Goal: Task Accomplishment & Management: Use online tool/utility

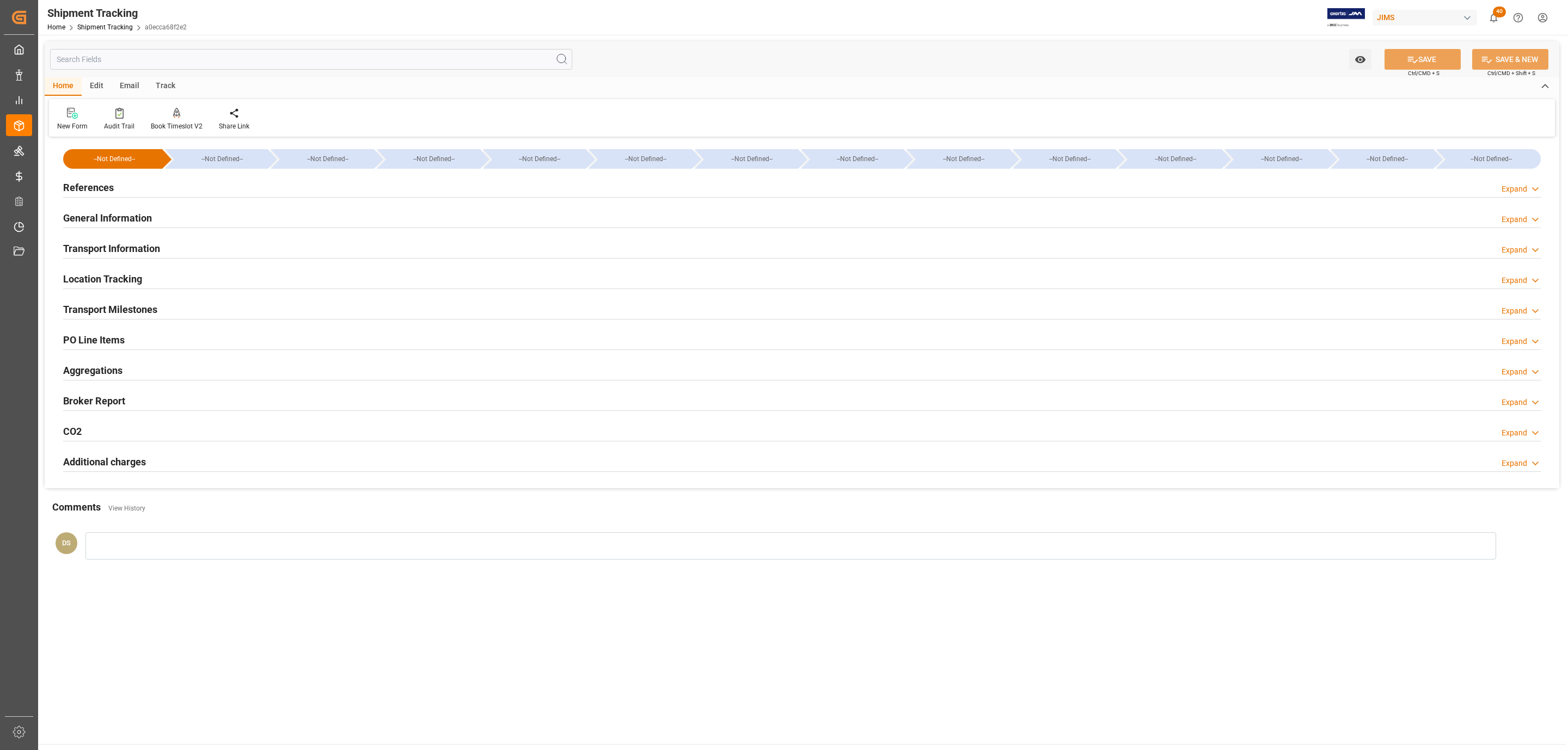
click at [263, 196] on div "References Expand" at bounding box center [802, 186] width 1478 height 21
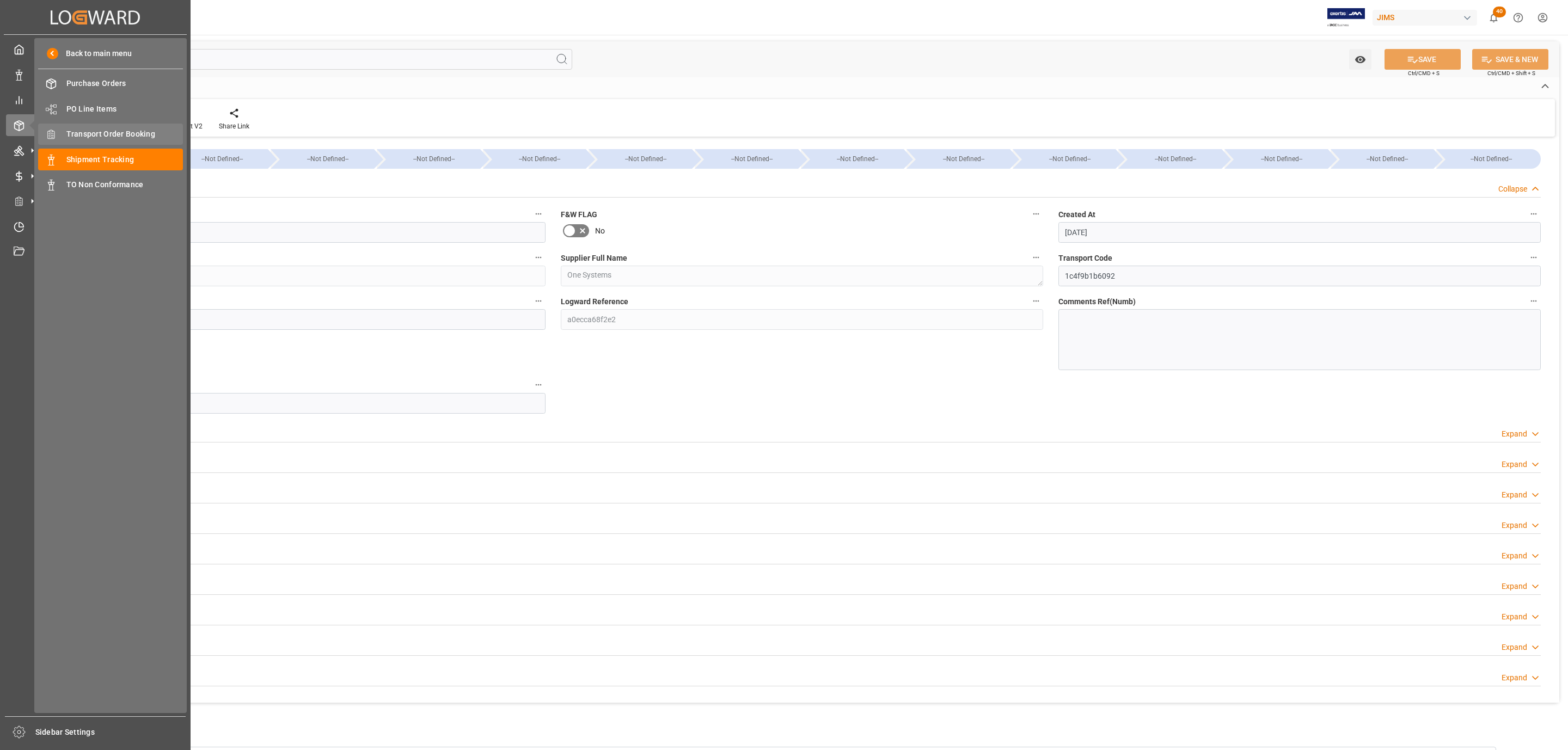
click at [147, 140] on span "Transport Order Booking" at bounding box center [125, 135] width 117 height 12
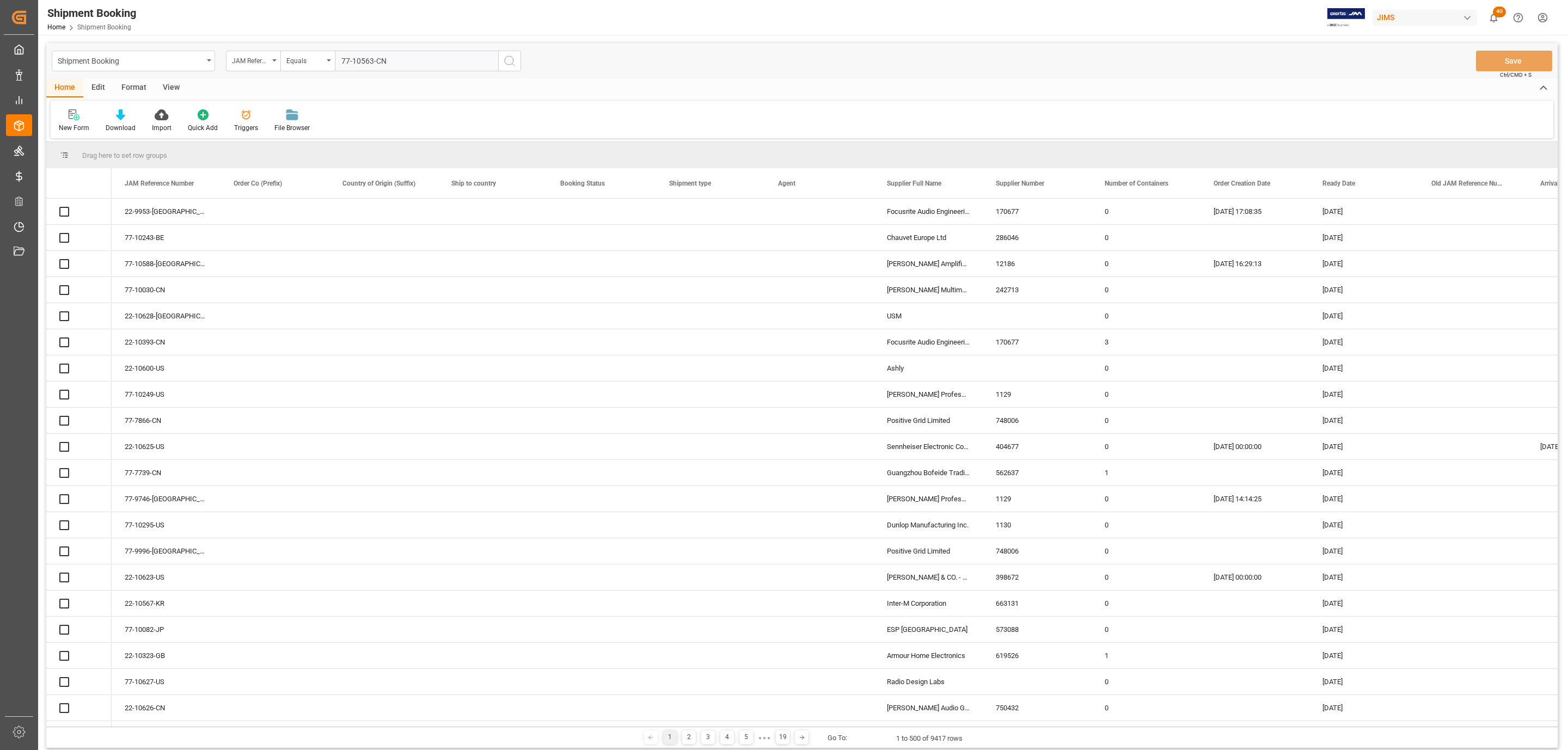
type input "77-10563-CN"
click at [510, 60] on icon "search button" at bounding box center [509, 60] width 13 height 13
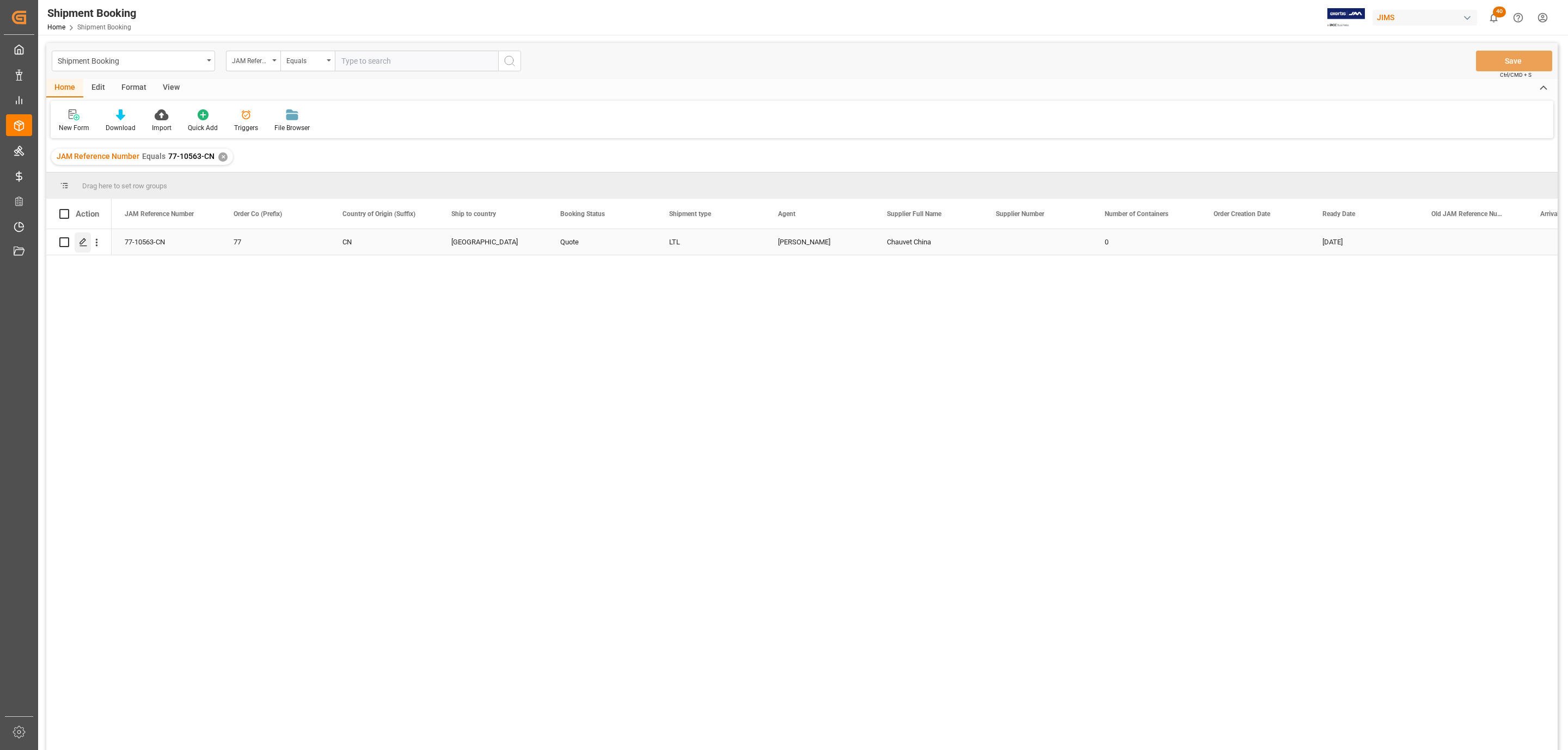
click at [83, 242] on polygon "Press SPACE to select this row." at bounding box center [83, 242] width 6 height 6
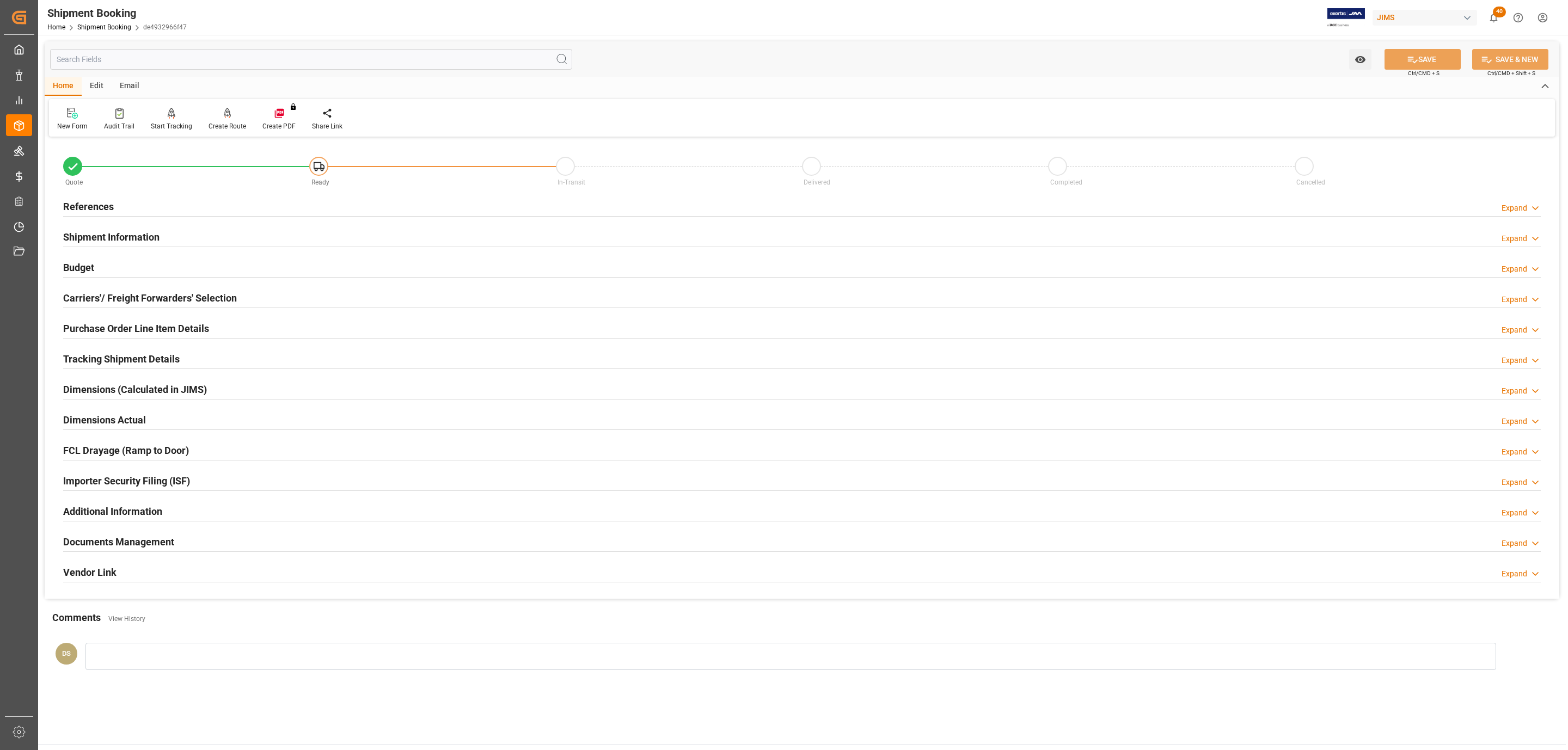
click at [133, 272] on div "Budget Expand" at bounding box center [802, 266] width 1478 height 21
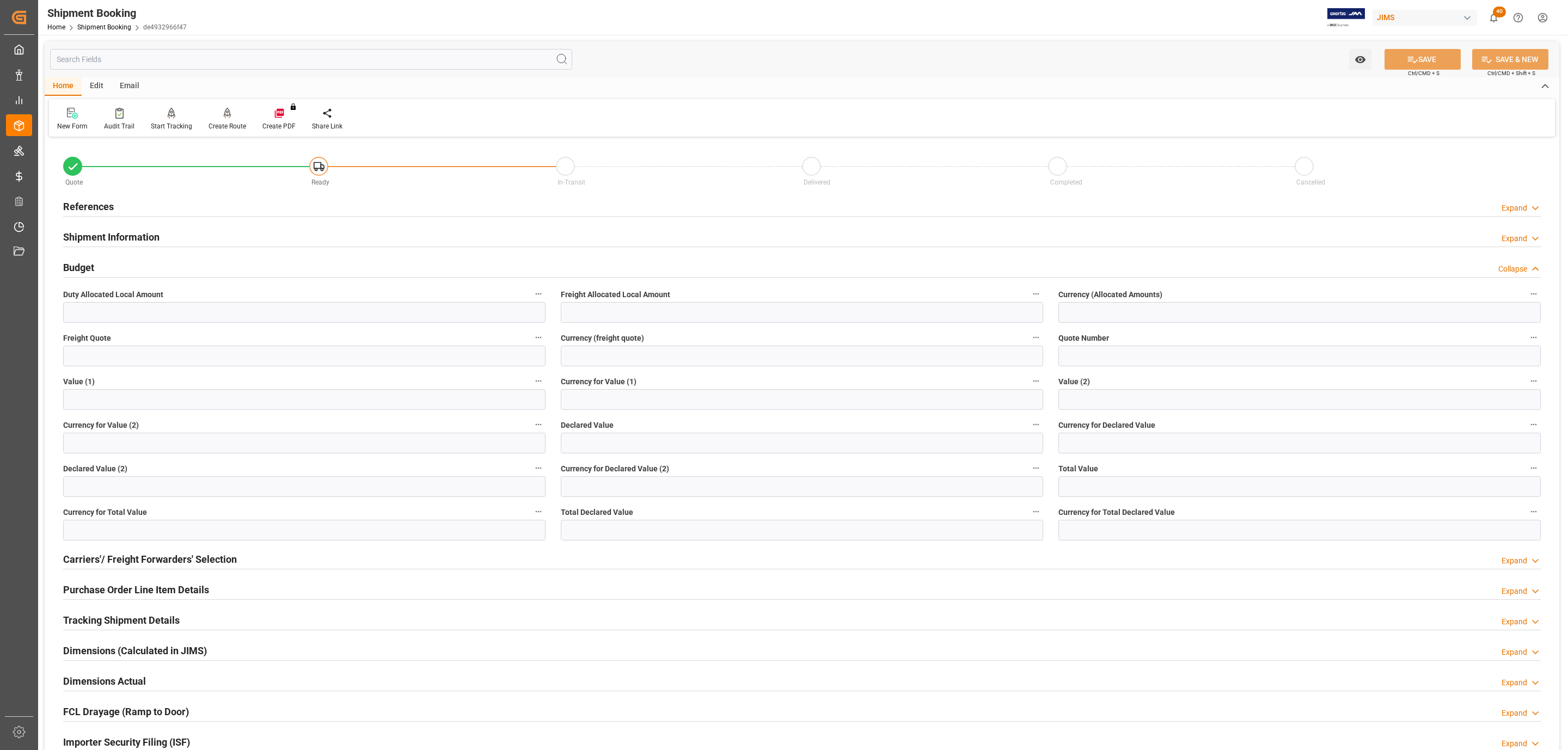
click at [133, 272] on div "Budget Collapse" at bounding box center [802, 266] width 1478 height 21
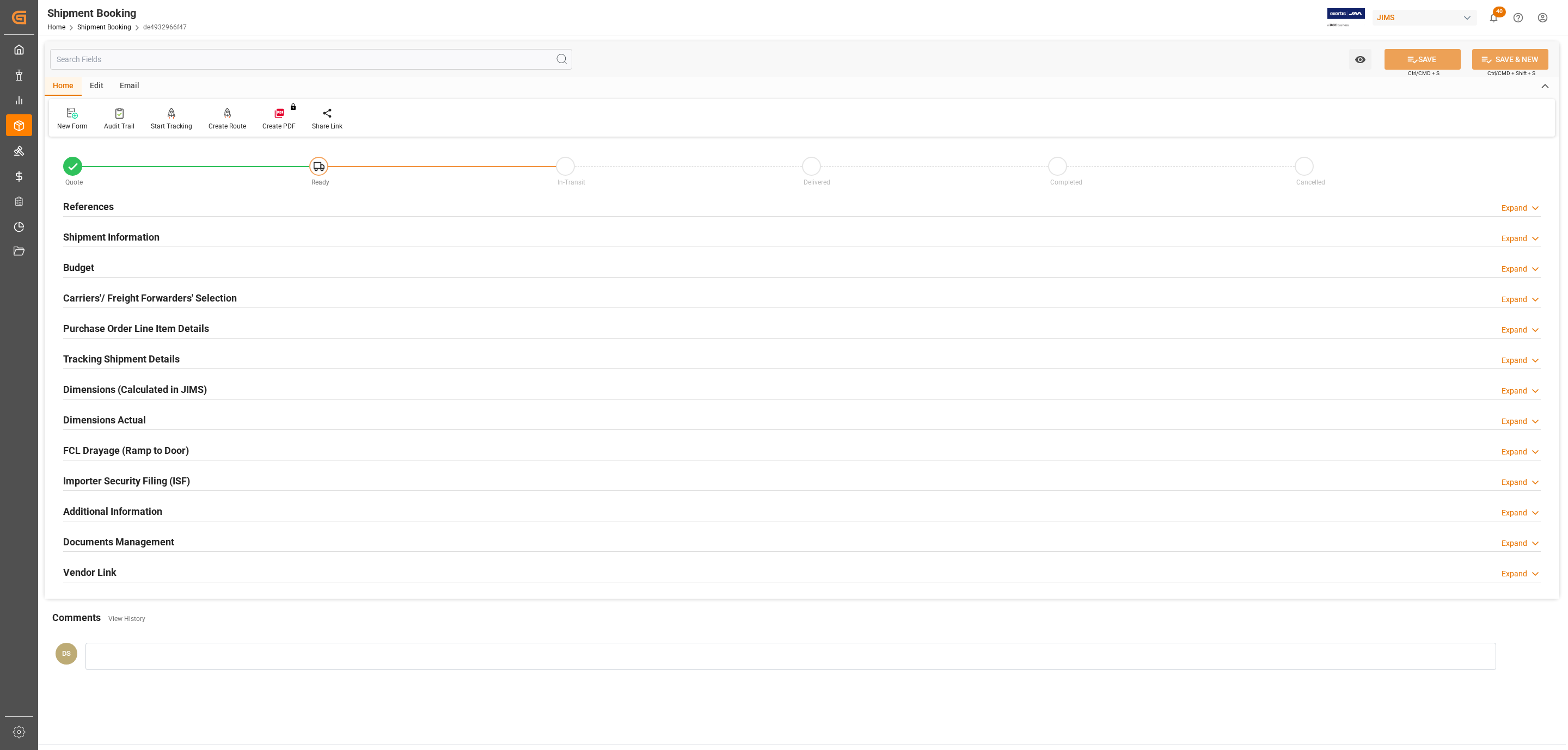
click at [133, 272] on div "Budget Expand" at bounding box center [802, 266] width 1478 height 21
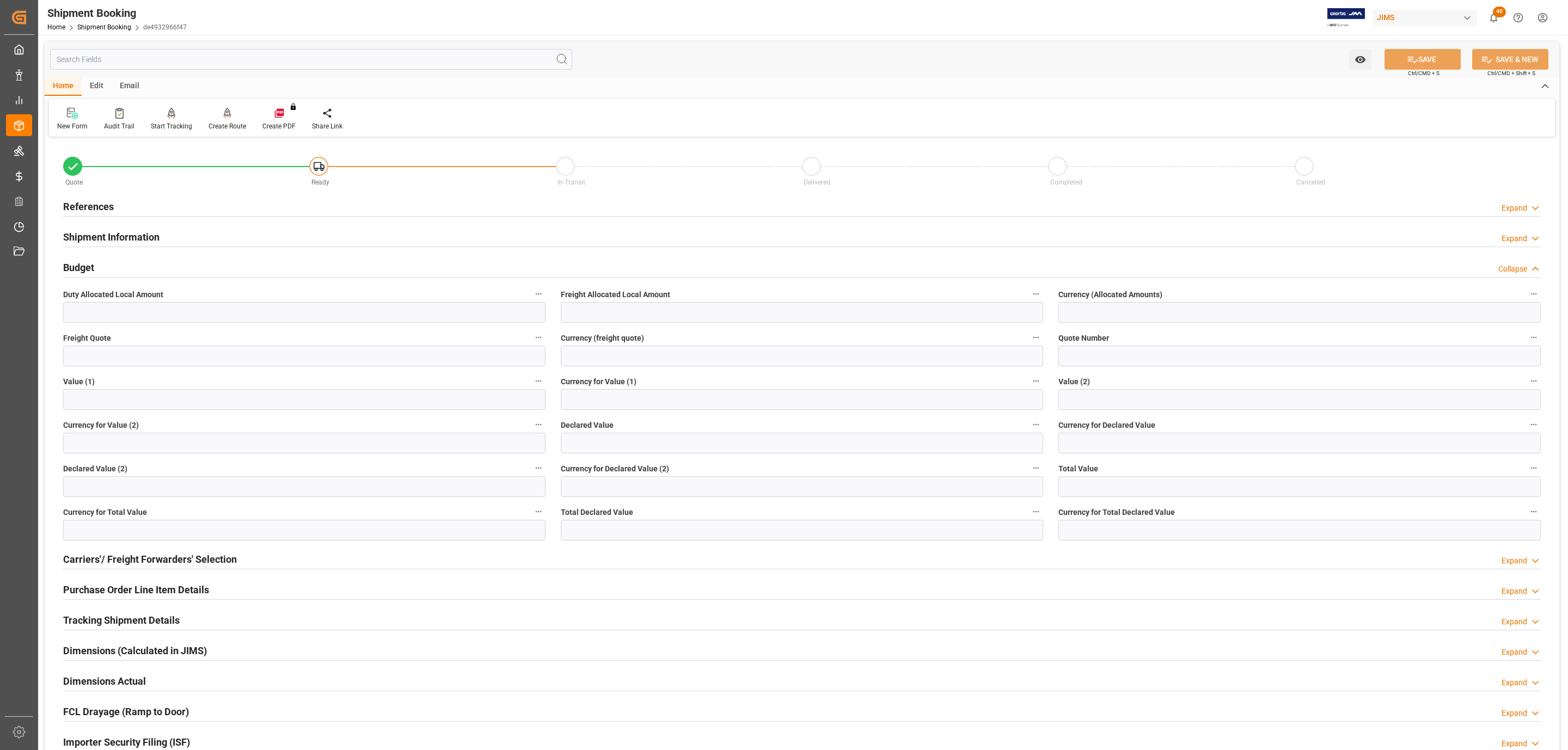
click at [102, 201] on h2 "References" at bounding box center [88, 206] width 50 height 15
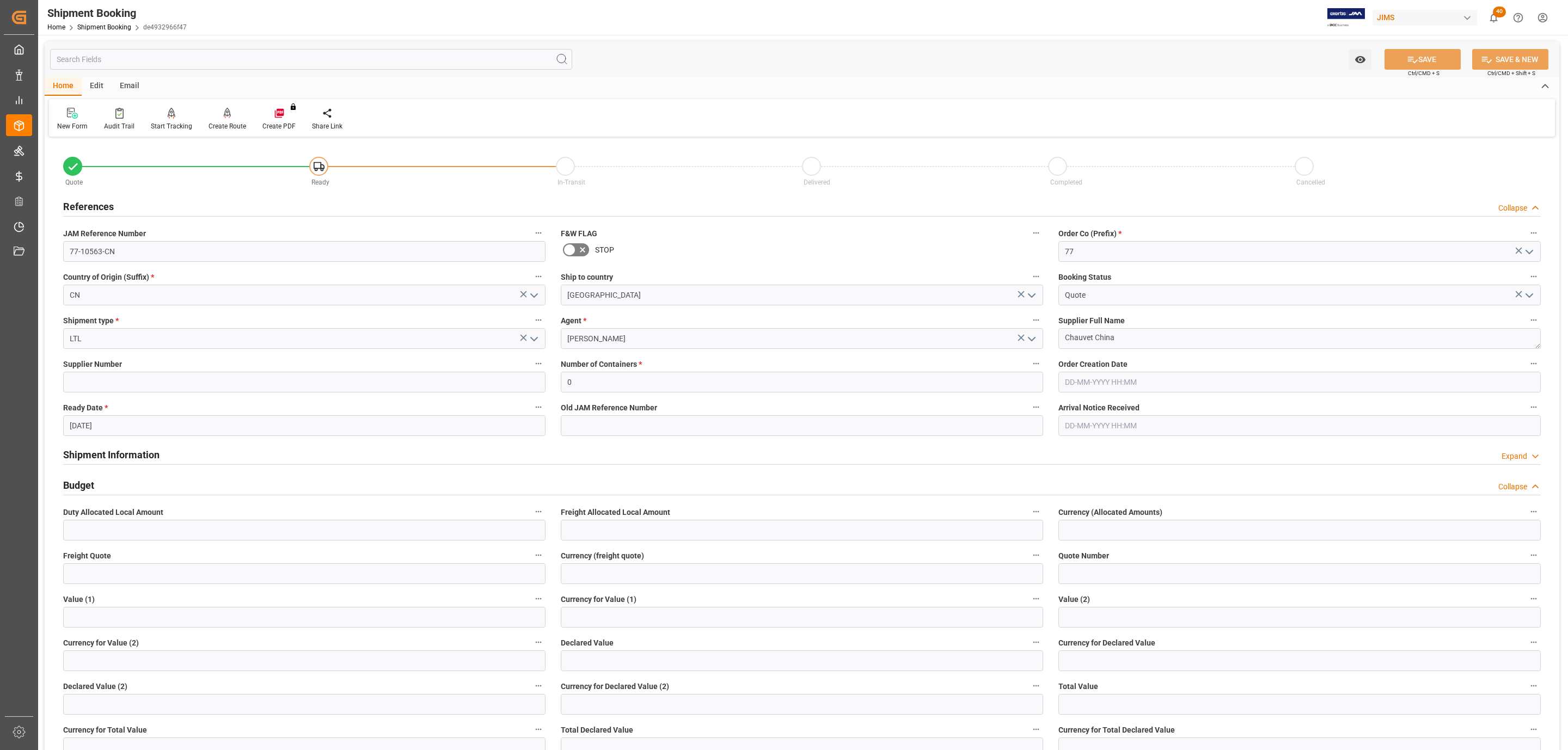
click at [102, 201] on h2 "References" at bounding box center [88, 206] width 50 height 15
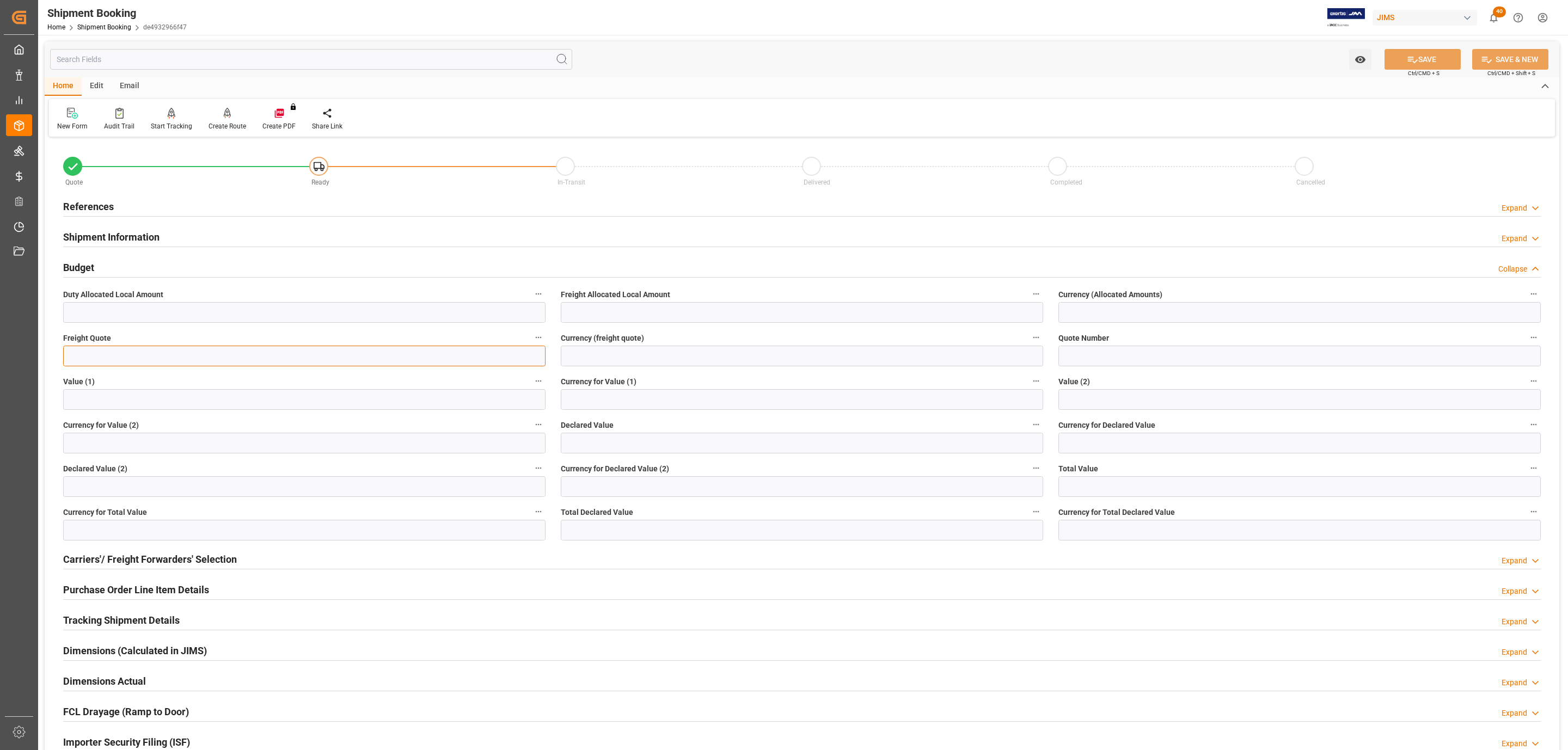
click at [93, 362] on input "text" at bounding box center [304, 355] width 482 height 21
type input "11000"
type input "usd"
paste input "77-10563-CN"
type input "77-10563-CN"
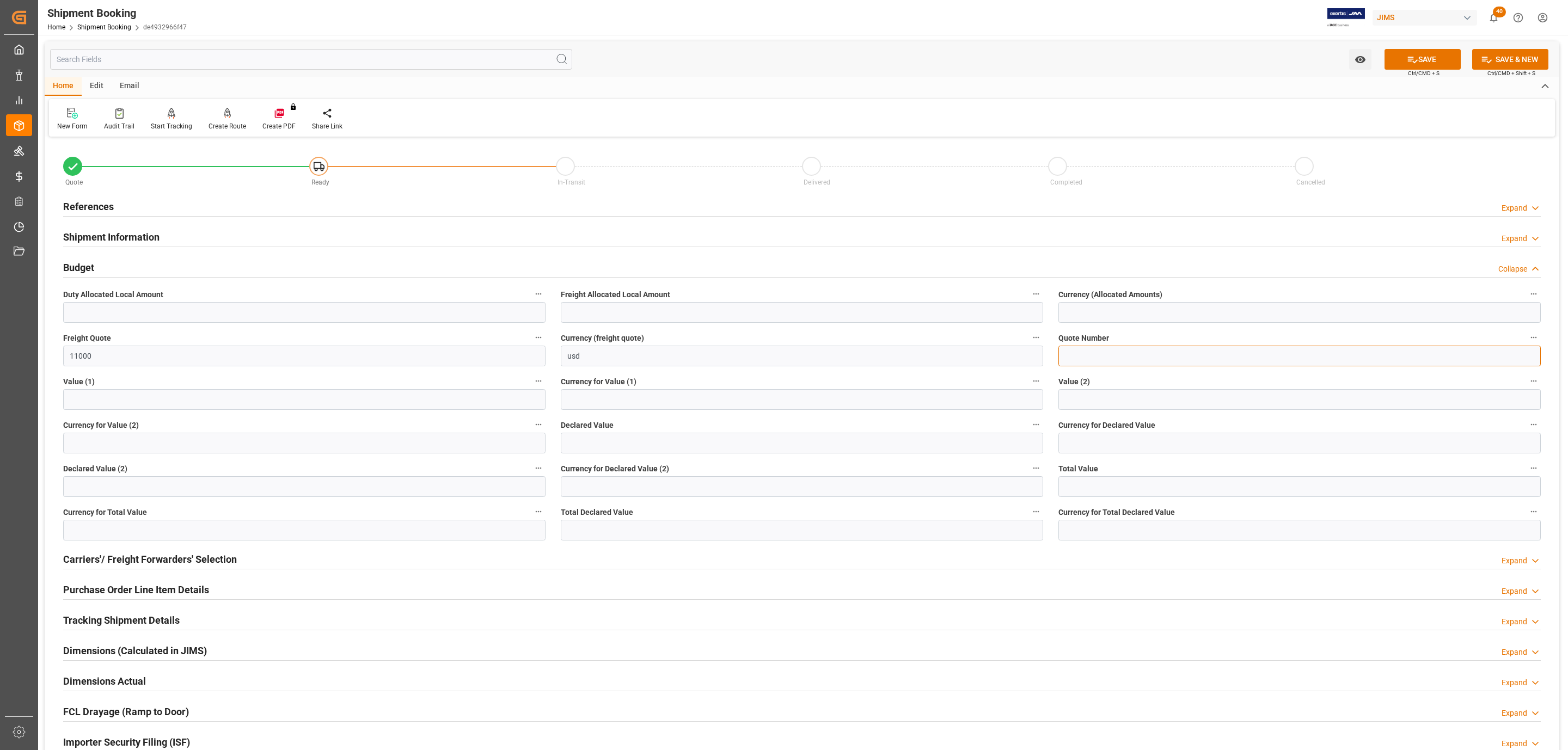
click at [1100, 361] on input at bounding box center [1299, 355] width 482 height 21
paste input "QMTL00346034"
type input "QMTL00346034"
click at [1446, 51] on button "SAVE" at bounding box center [1422, 59] width 76 height 21
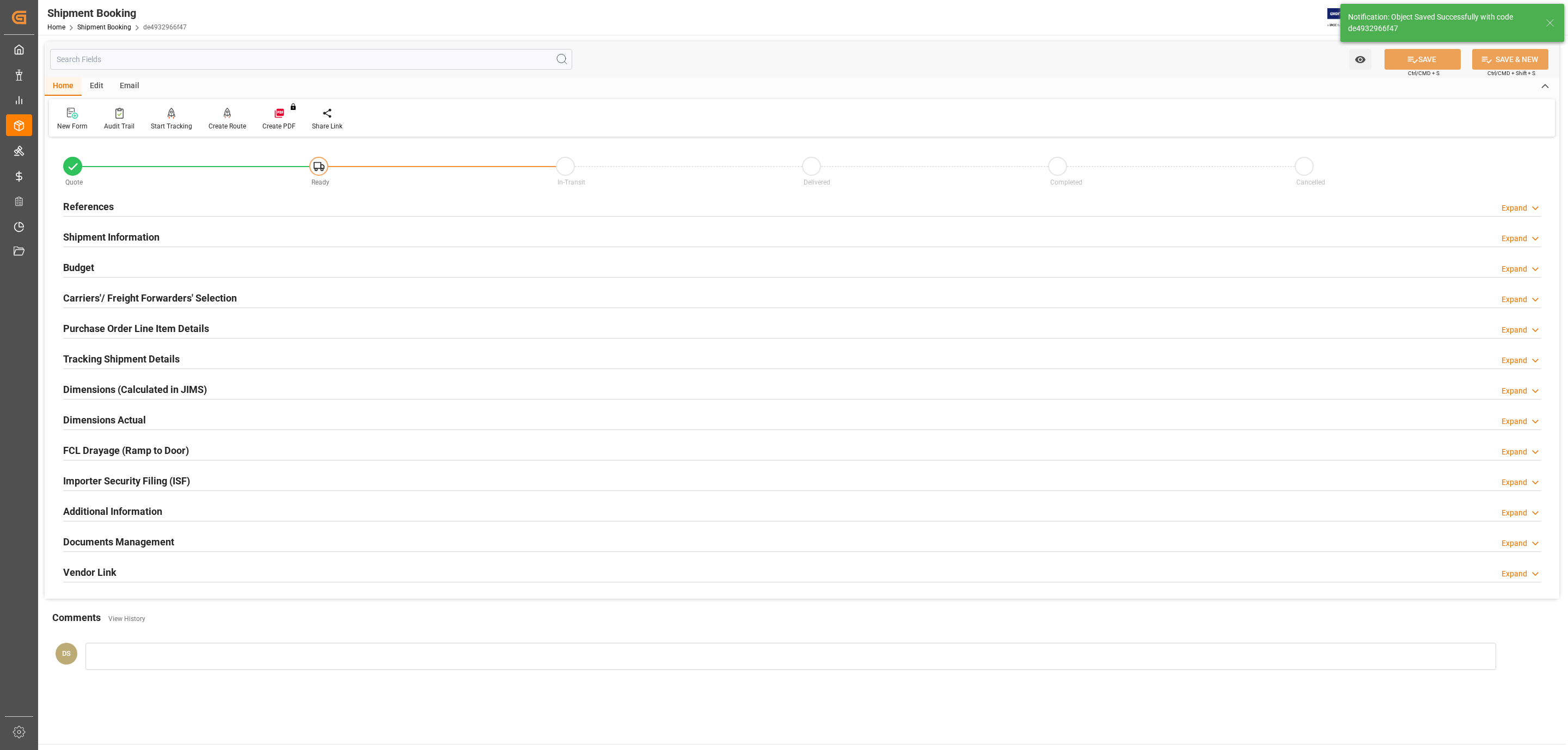
click at [107, 296] on h2 "Carriers'/ Freight Forwarders' Selection" at bounding box center [149, 298] width 173 height 15
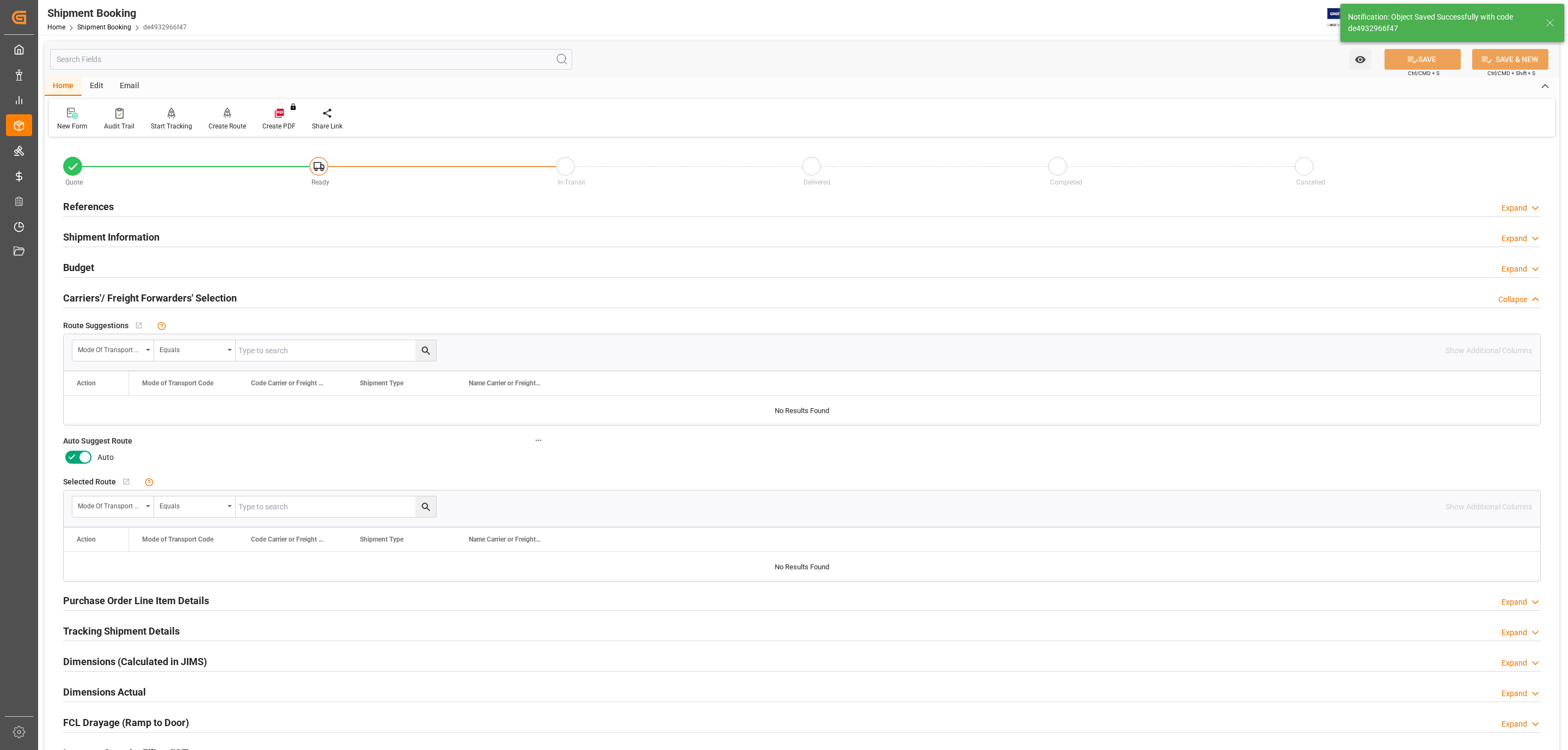
click at [80, 454] on icon at bounding box center [84, 457] width 13 height 13
click at [0, 0] on input "checkbox" at bounding box center [0, 0] width 0 height 0
click at [1405, 66] on button "SAVE" at bounding box center [1422, 59] width 76 height 21
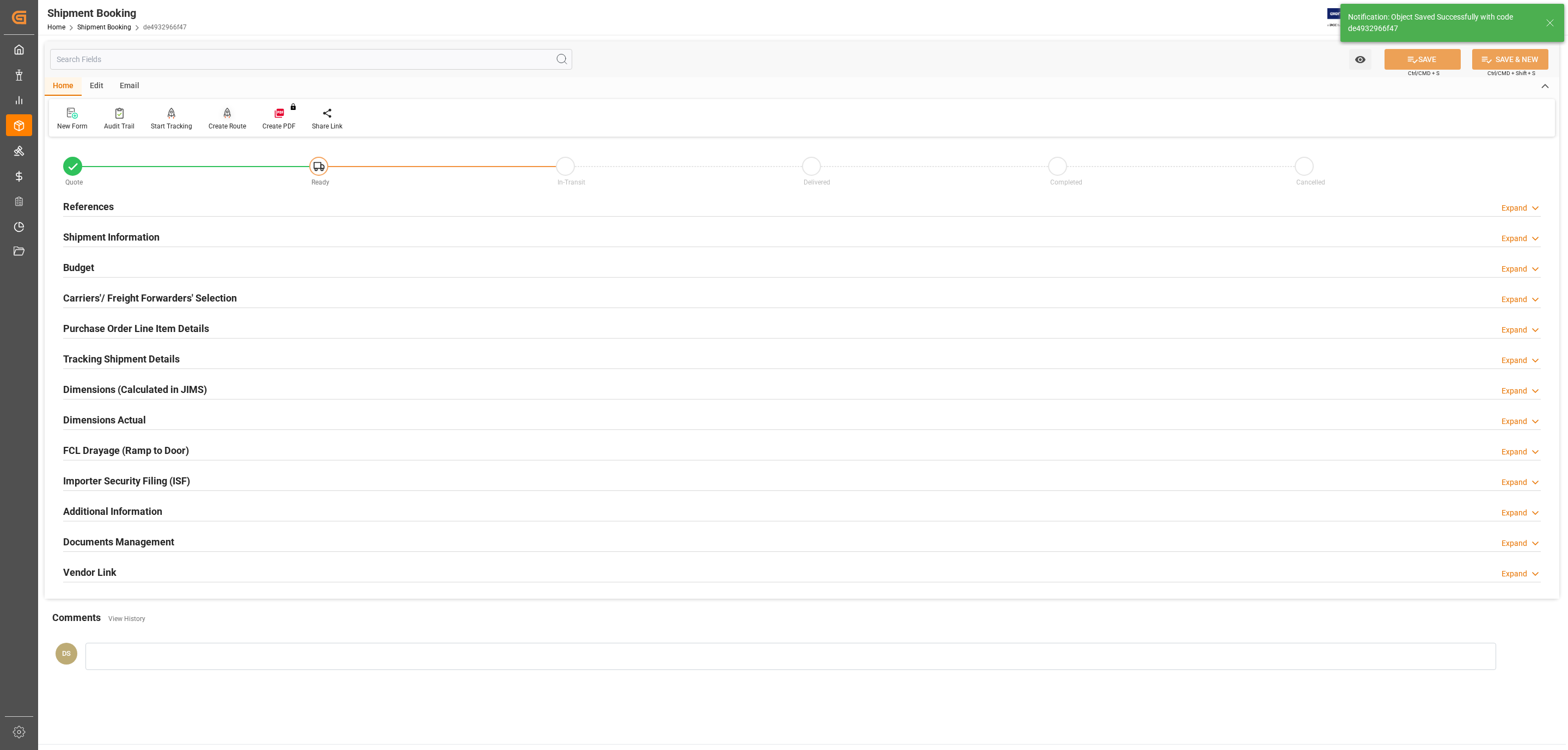
click at [220, 113] on div at bounding box center [228, 113] width 38 height 12
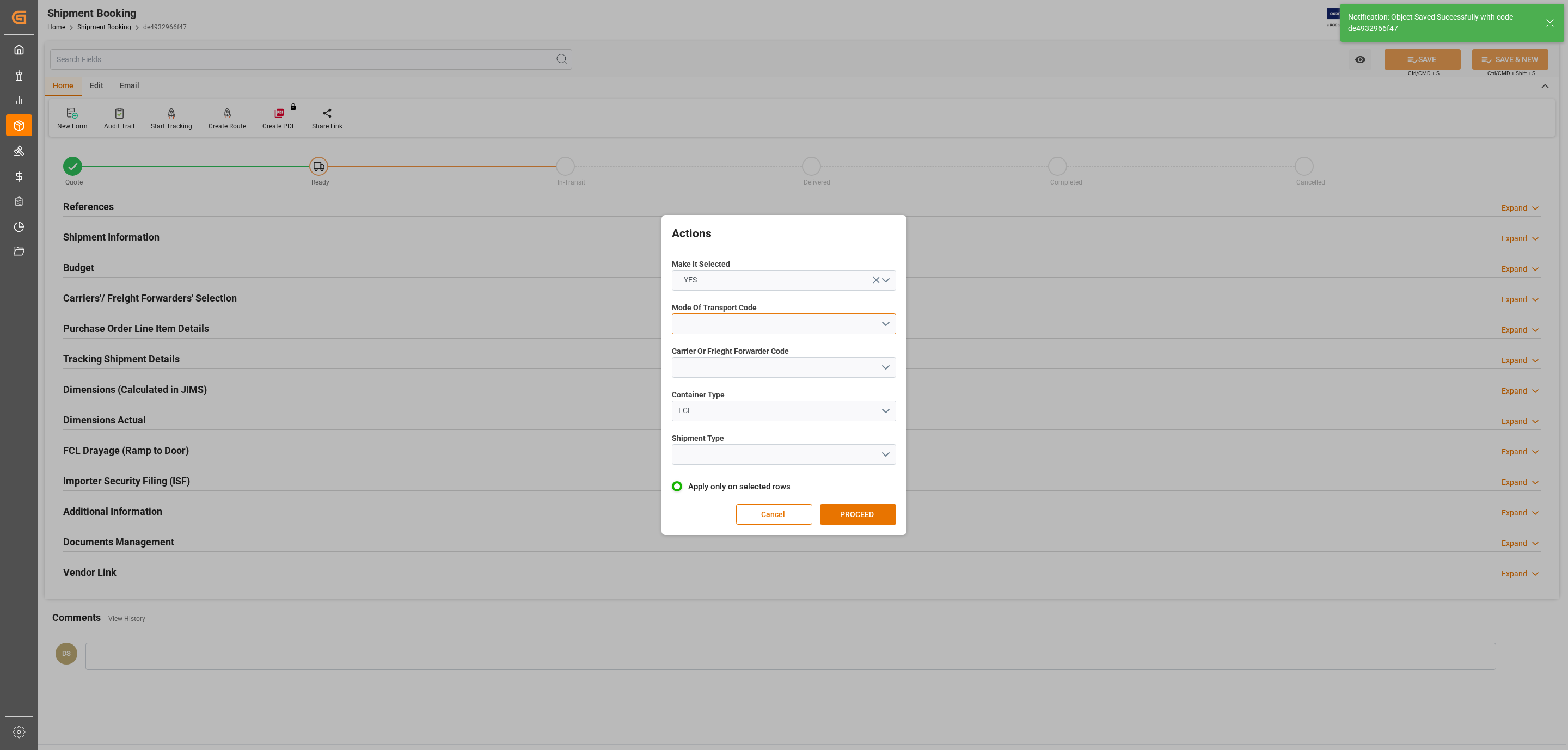
click at [735, 320] on button "open menu" at bounding box center [784, 324] width 225 height 21
click at [737, 391] on div "4- AIR FREIGHT" at bounding box center [784, 395] width 224 height 23
click at [720, 358] on button "open menu" at bounding box center [784, 367] width 225 height 21
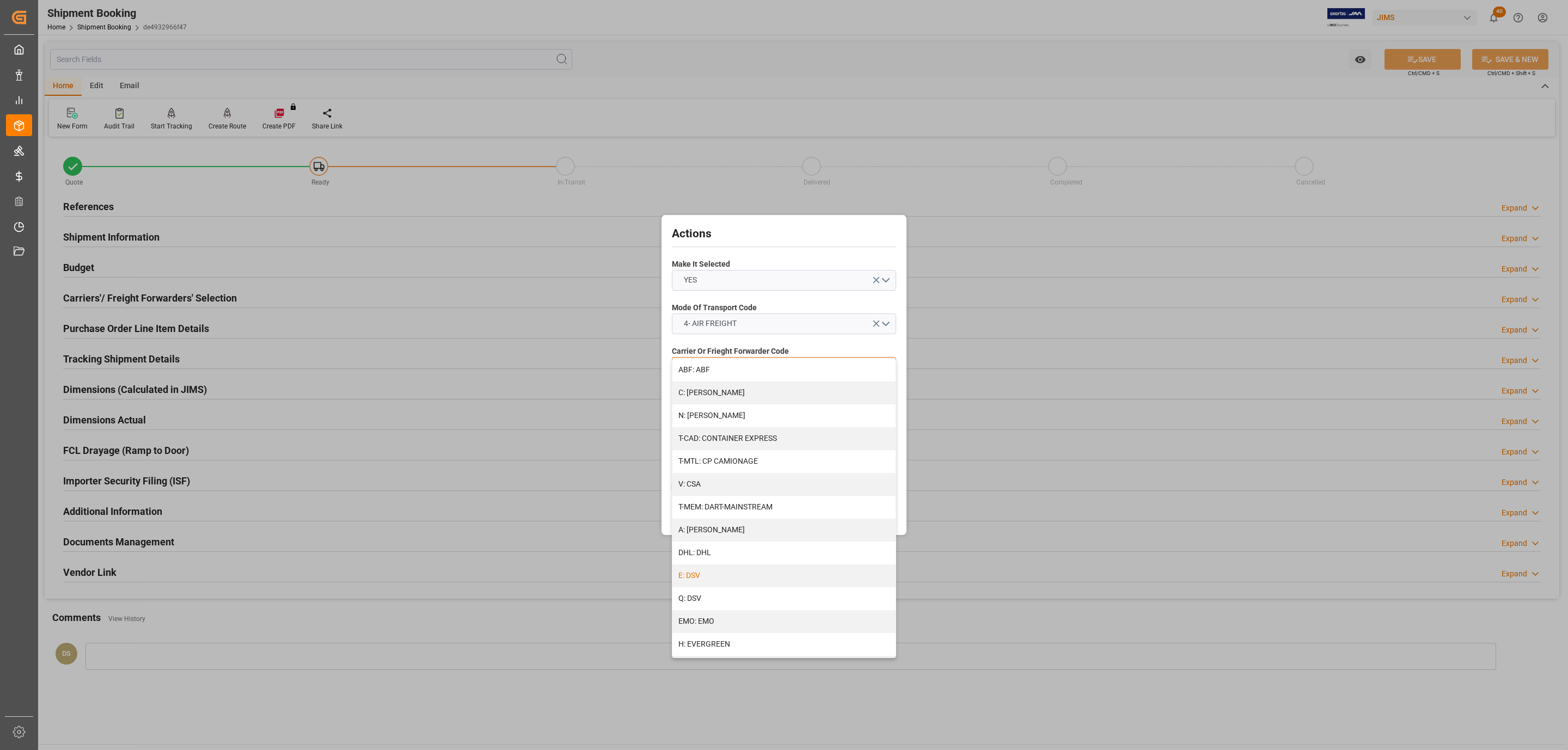
click at [722, 577] on div "E: DSV" at bounding box center [784, 575] width 224 height 23
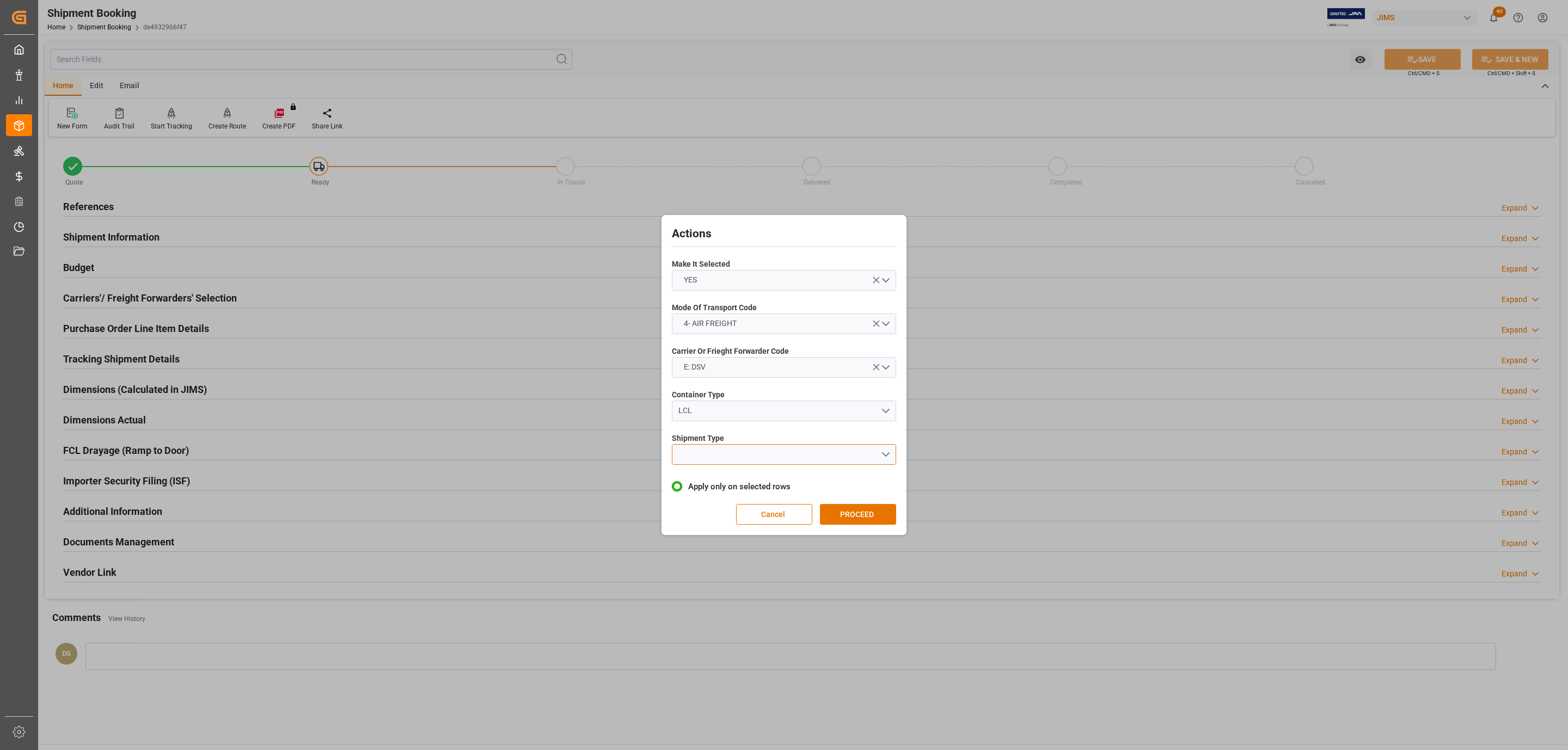
click at [705, 456] on button "open menu" at bounding box center [784, 454] width 225 height 21
drag, startPoint x: 705, startPoint y: 456, endPoint x: 802, endPoint y: 509, distance: 110.5
click at [709, 460] on div "LTL" at bounding box center [784, 457] width 224 height 23
click at [850, 513] on button "PROCEED" at bounding box center [858, 514] width 76 height 21
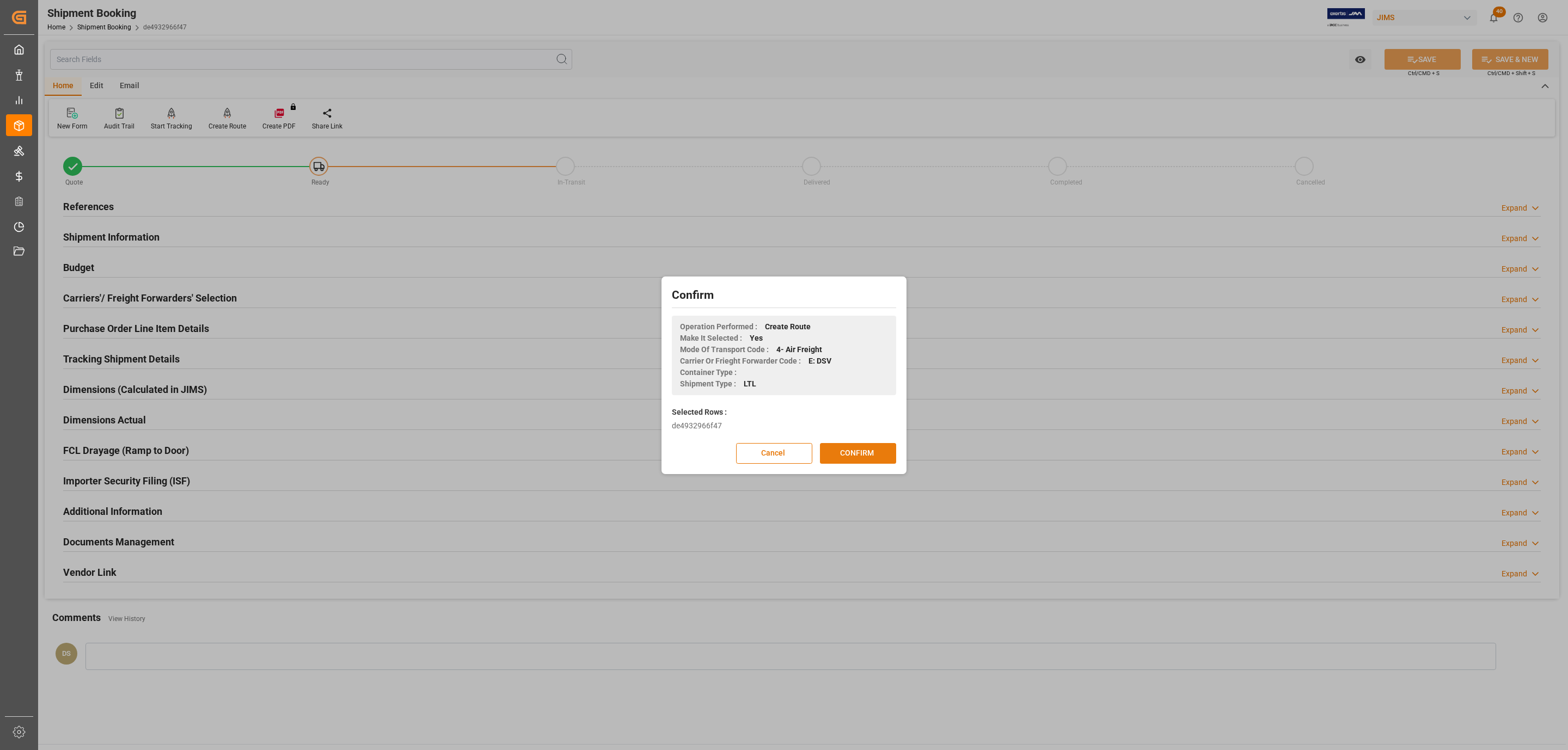
click at [861, 460] on button "CONFIRM" at bounding box center [858, 453] width 76 height 21
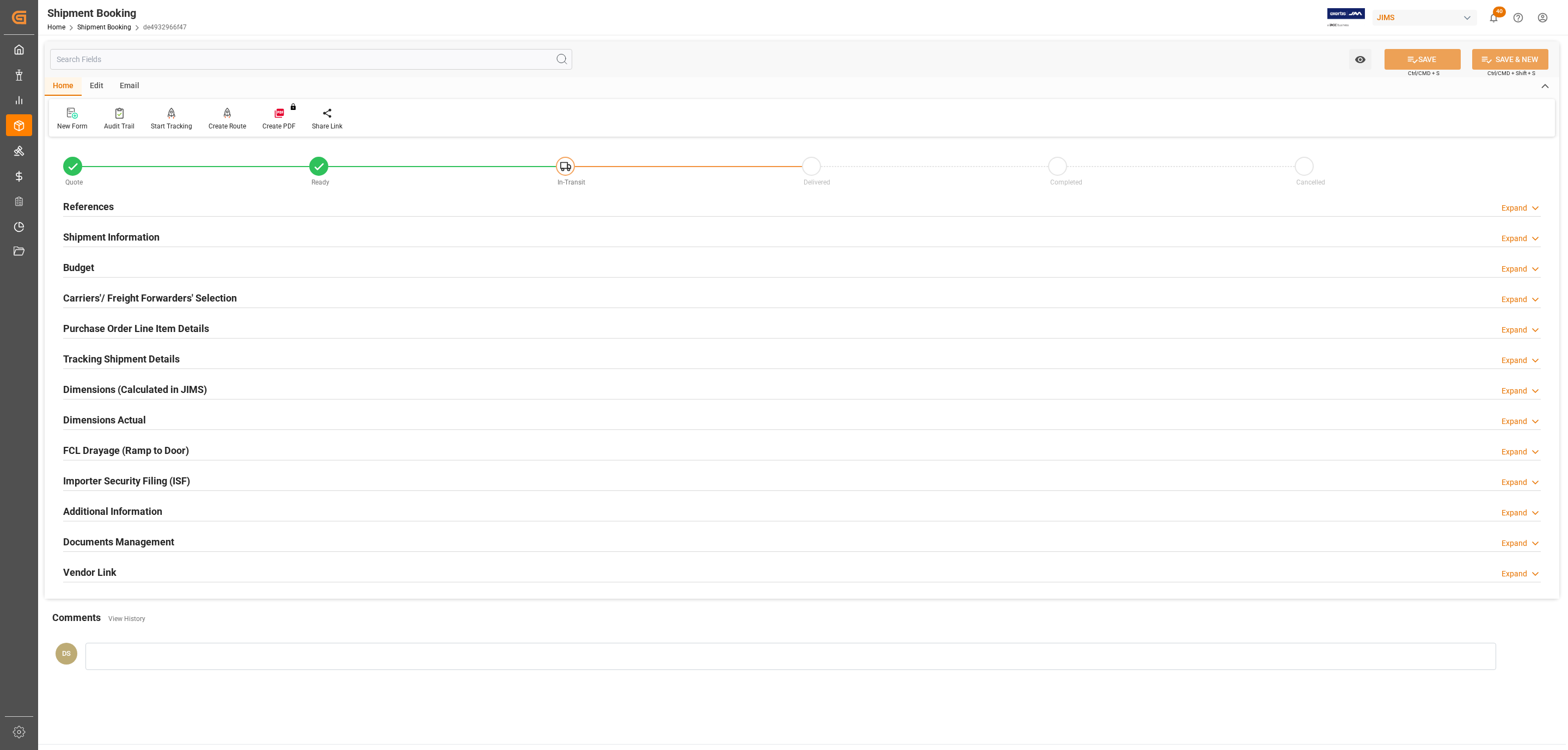
click at [156, 541] on h2 "Documents Management" at bounding box center [119, 541] width 111 height 15
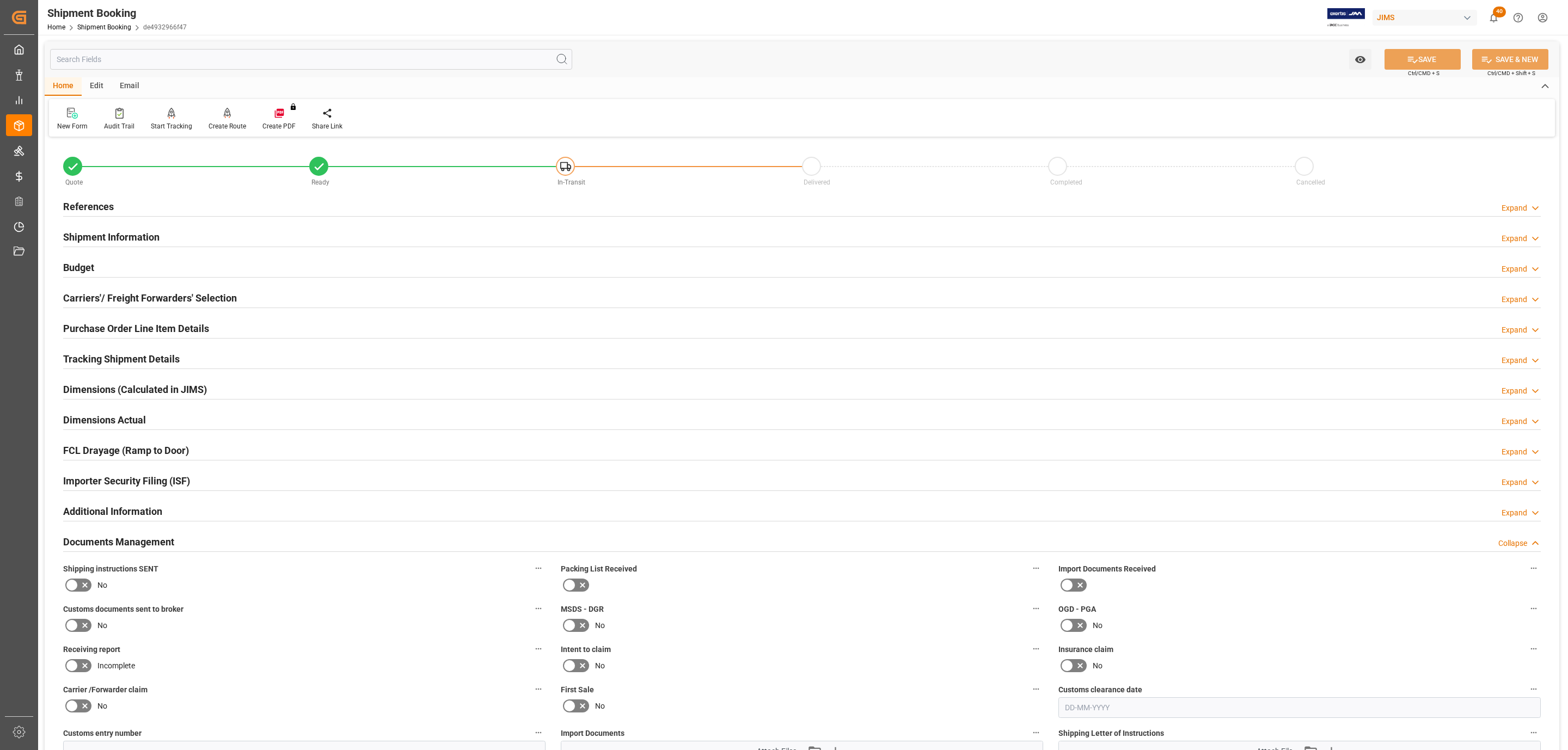
click at [78, 592] on icon at bounding box center [84, 585] width 13 height 13
click at [0, 0] on input "checkbox" at bounding box center [0, 0] width 0 height 0
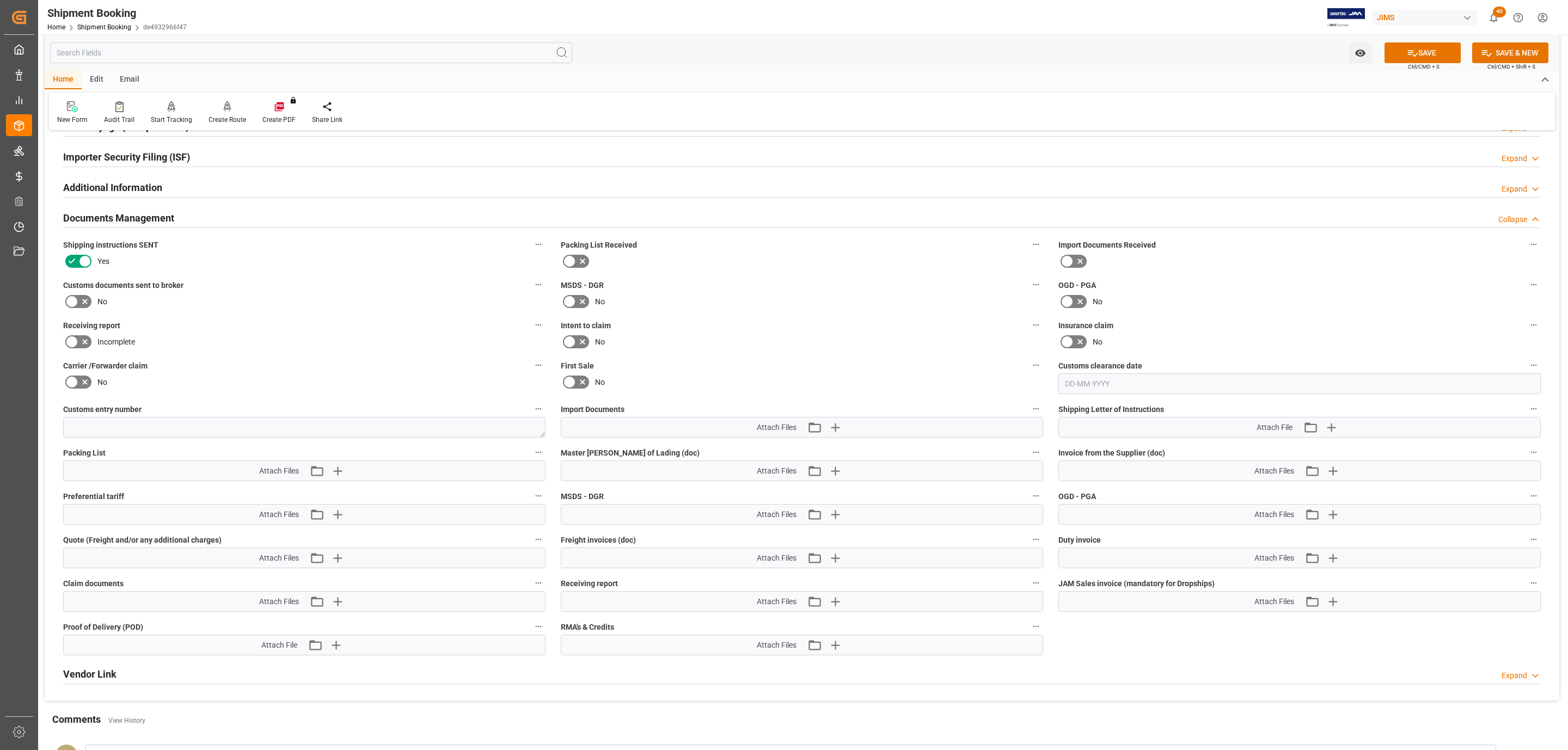
scroll to position [327, 0]
click at [1333, 426] on icon "button" at bounding box center [1331, 424] width 10 height 10
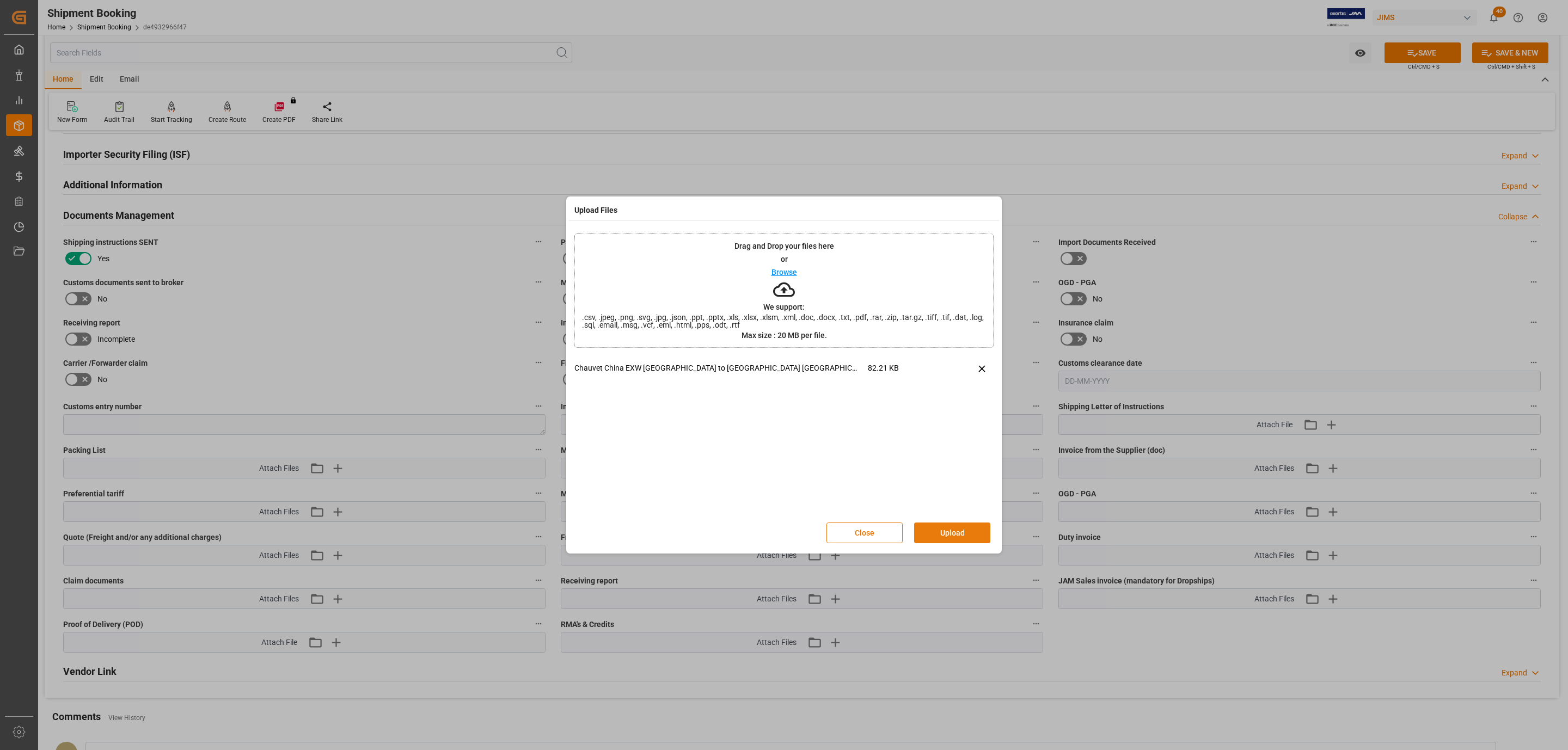
click at [942, 524] on button "Upload" at bounding box center [952, 532] width 76 height 21
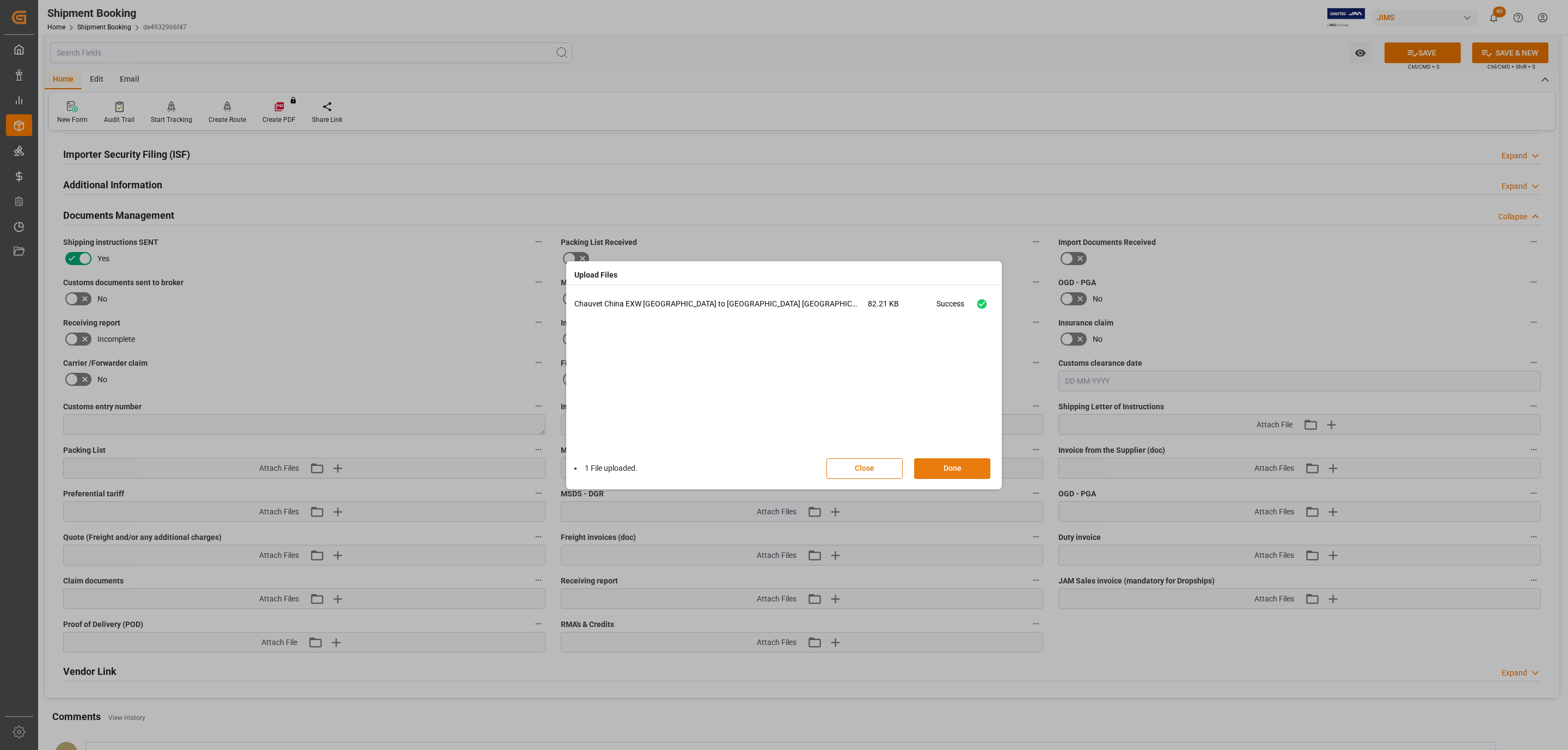
click at [960, 471] on button "Done" at bounding box center [952, 468] width 76 height 21
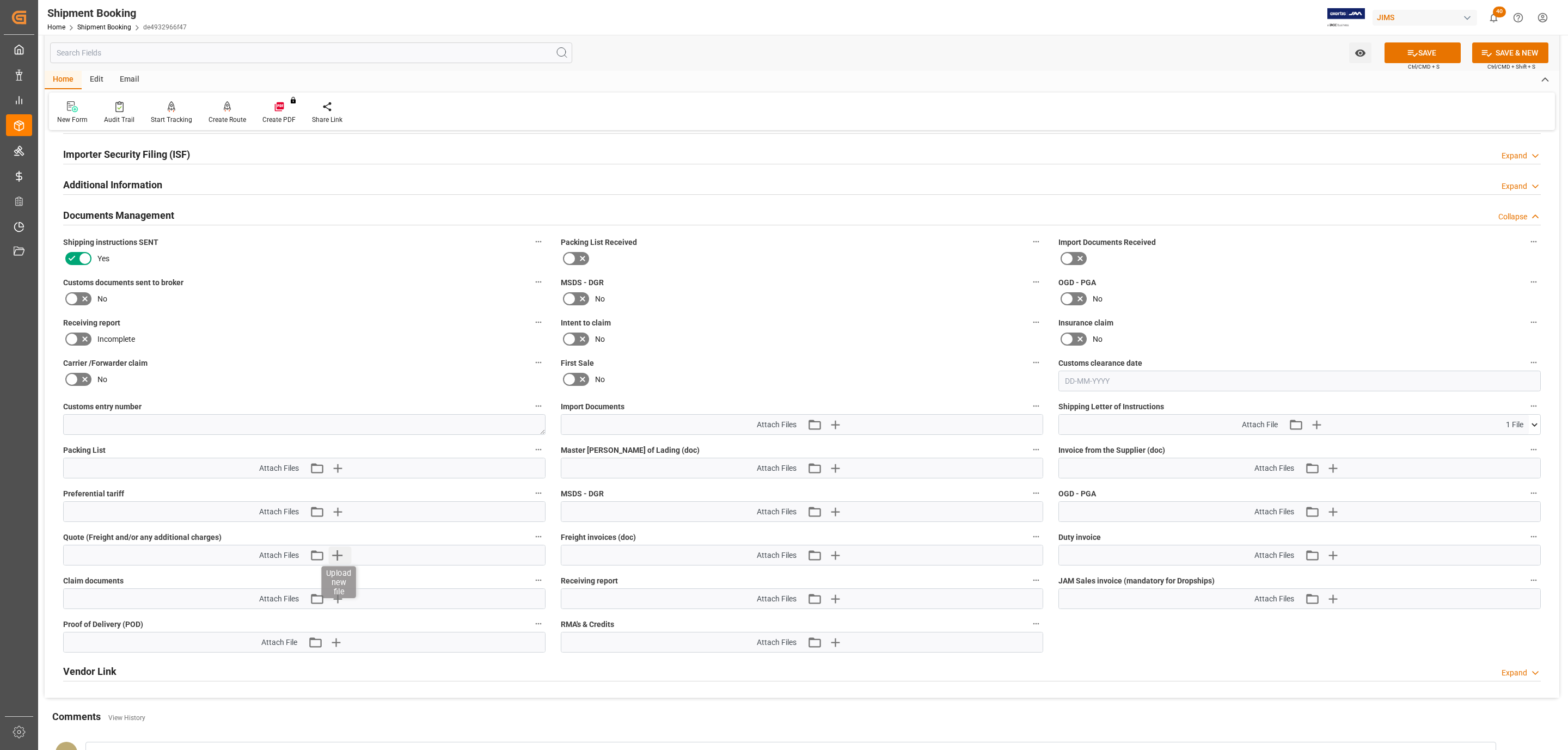
click at [342, 559] on icon "button" at bounding box center [338, 555] width 18 height 18
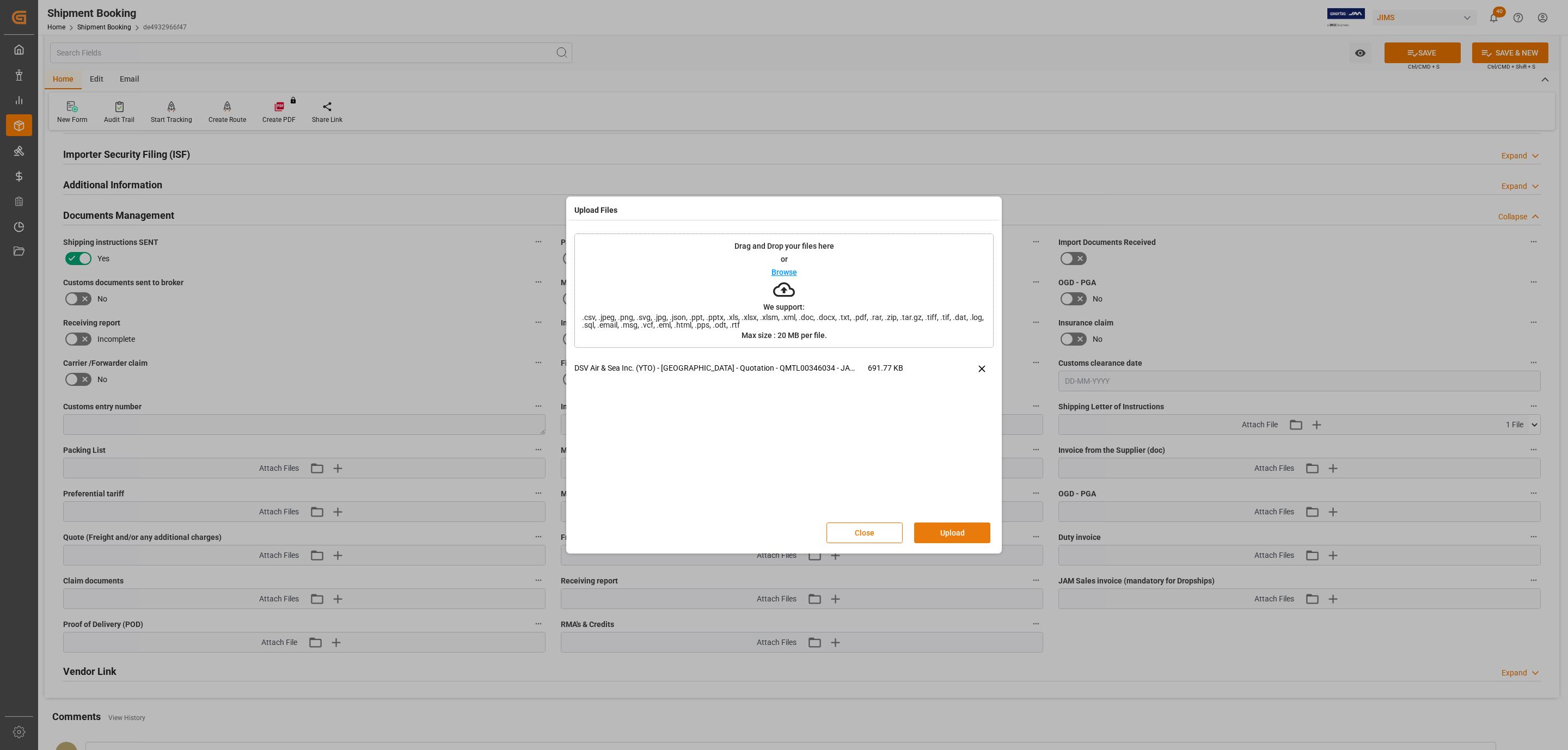
click at [947, 533] on button "Upload" at bounding box center [952, 532] width 76 height 21
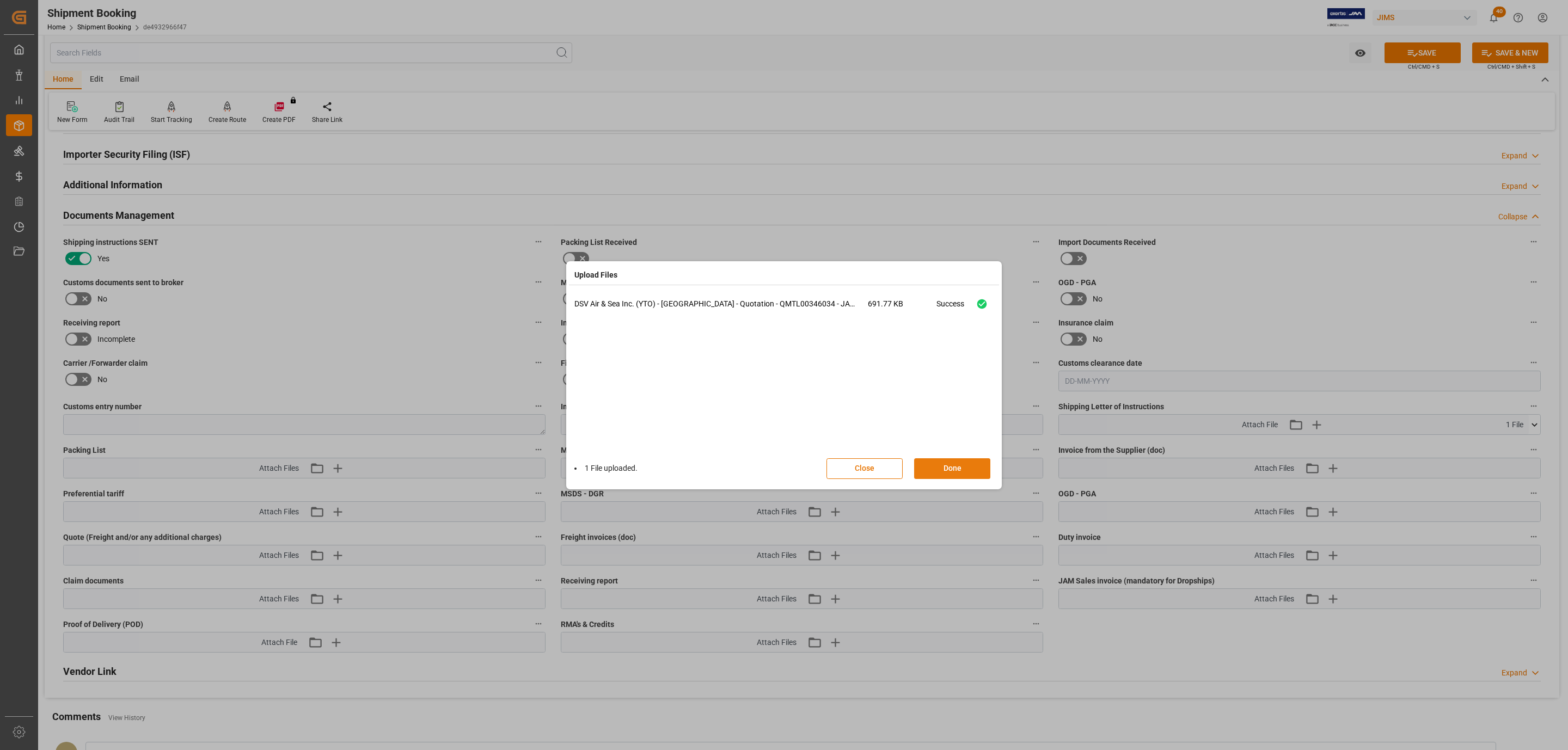
click at [968, 469] on button "Done" at bounding box center [952, 468] width 76 height 21
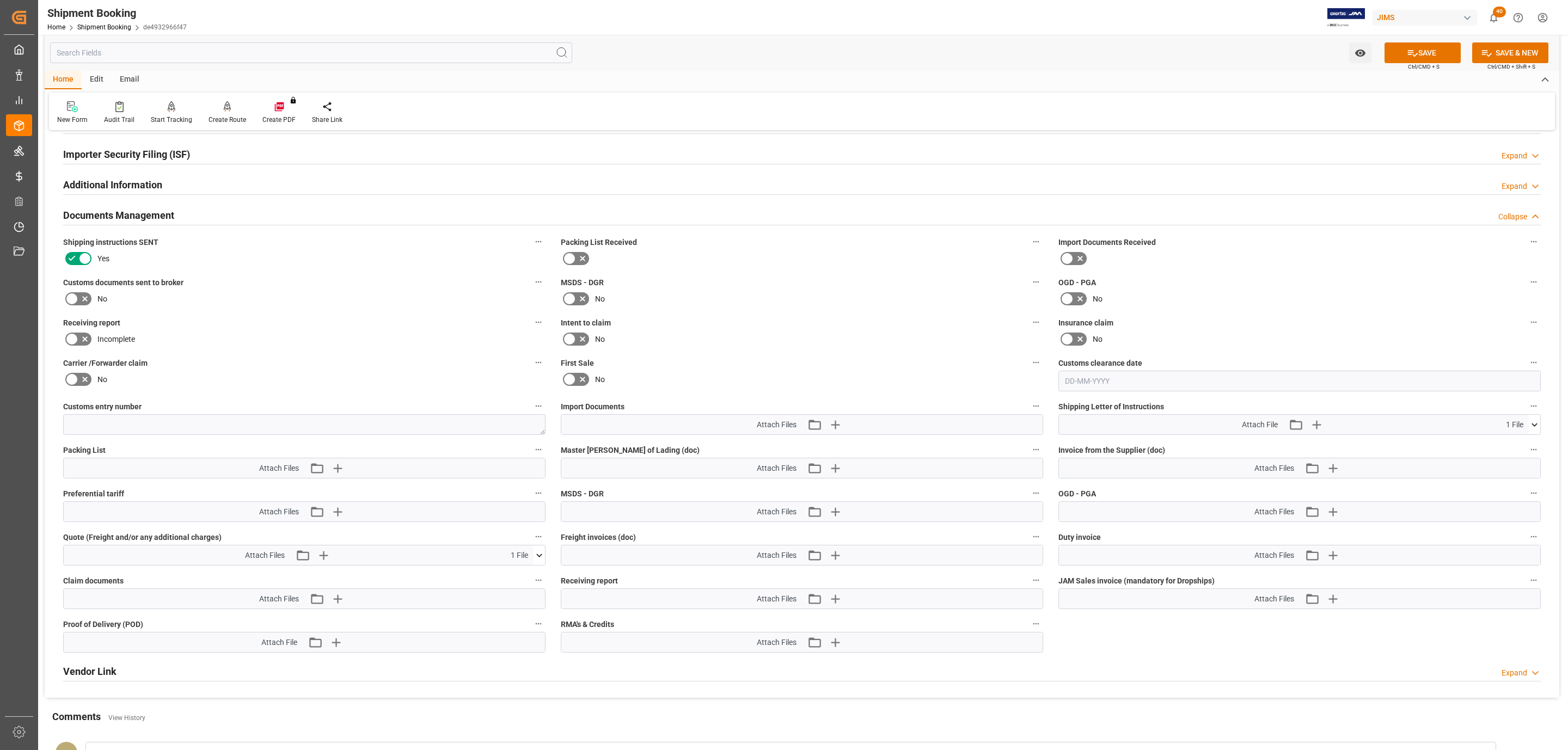
click at [1428, 62] on span "Ctrl/CMD + S" at bounding box center [1424, 66] width 32 height 8
click at [1416, 55] on button "SAVE" at bounding box center [1422, 52] width 76 height 21
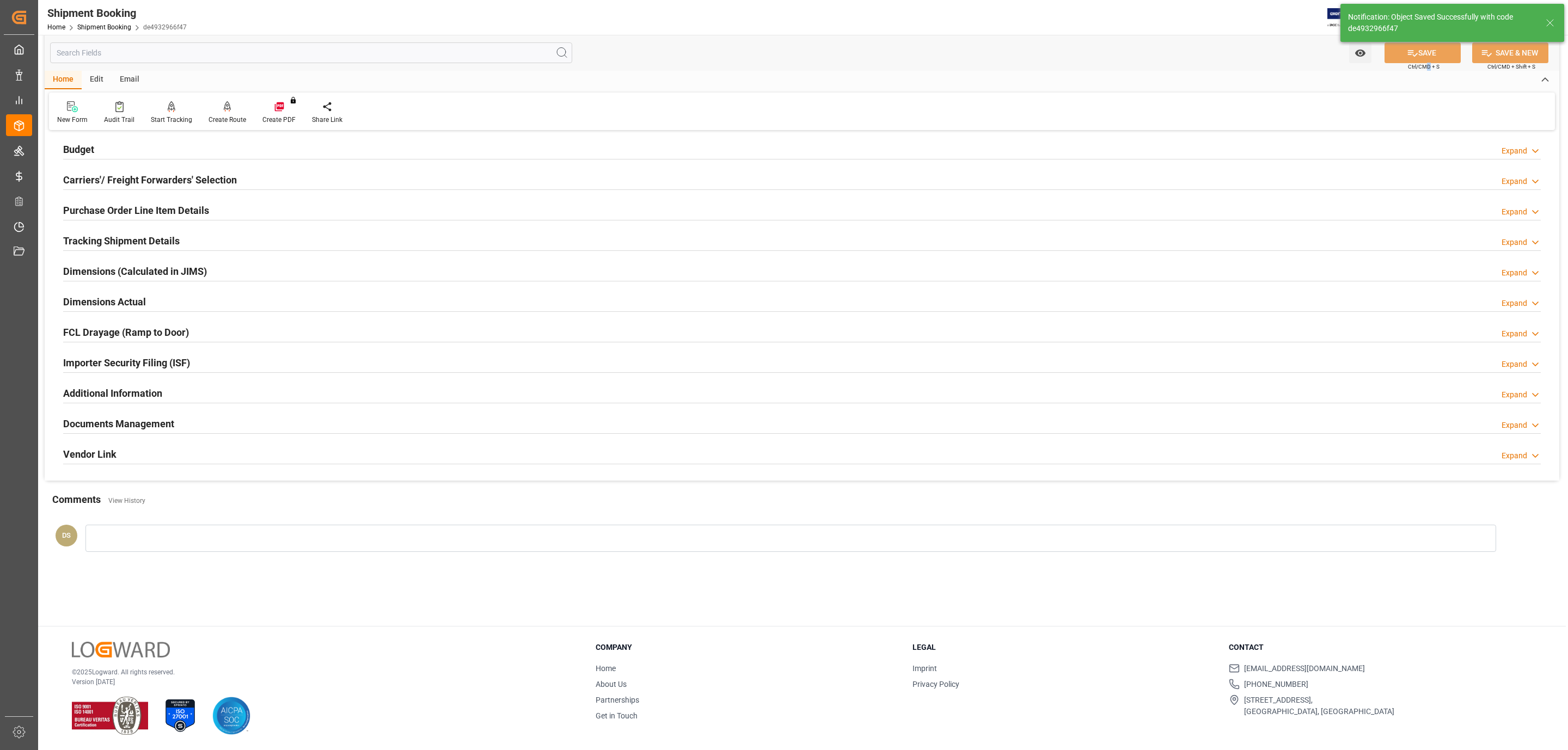
scroll to position [118, 0]
